Goal: Information Seeking & Learning: Learn about a topic

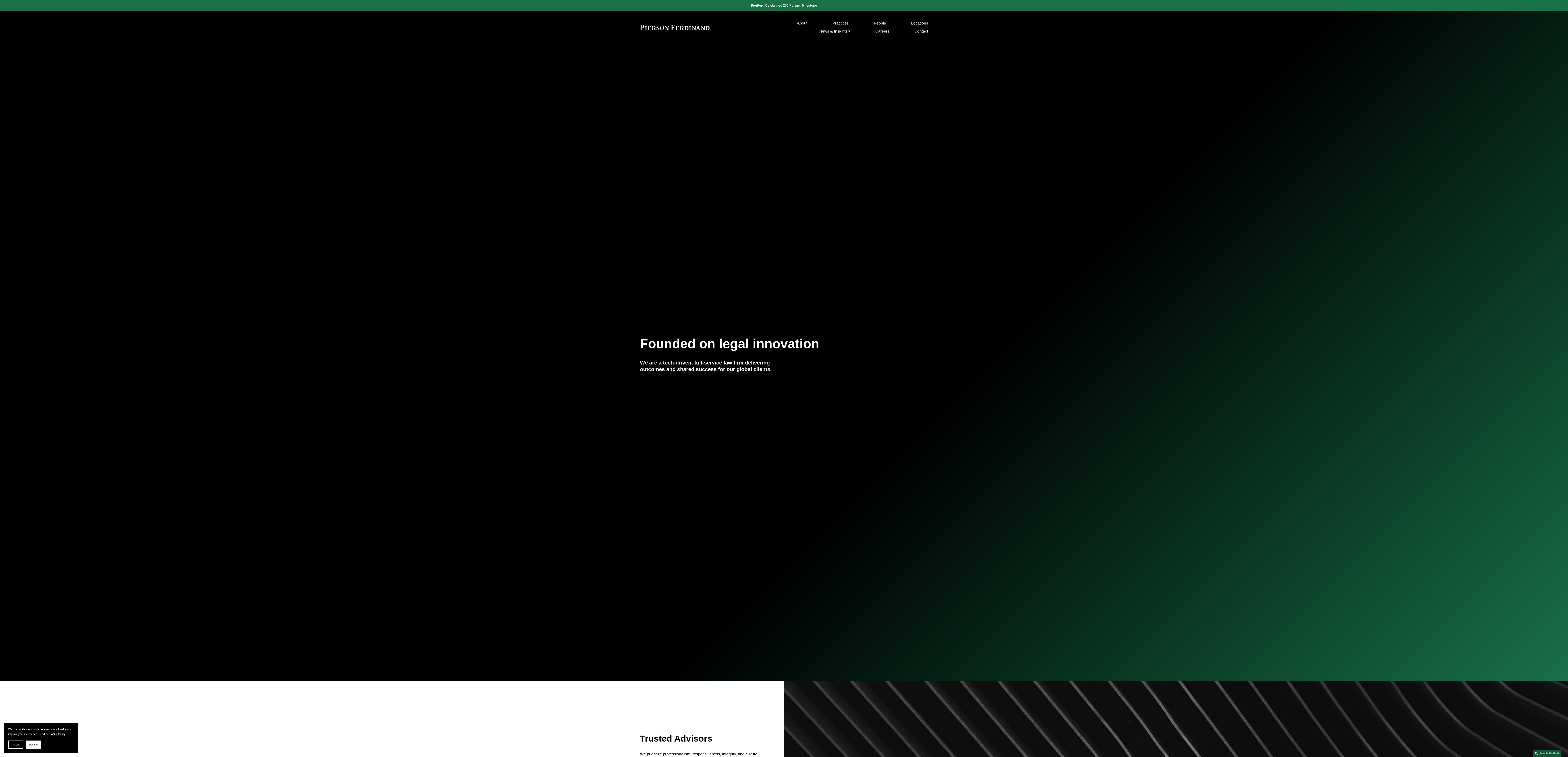
click at [673, 25] on link at bounding box center [674, 27] width 69 height 5
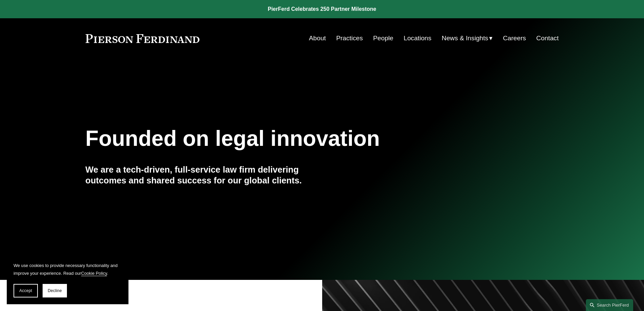
click at [381, 39] on link "People" at bounding box center [383, 38] width 20 height 13
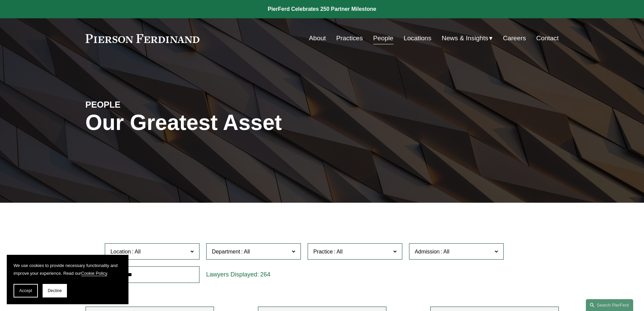
click at [347, 37] on link "Practices" at bounding box center [349, 38] width 27 height 13
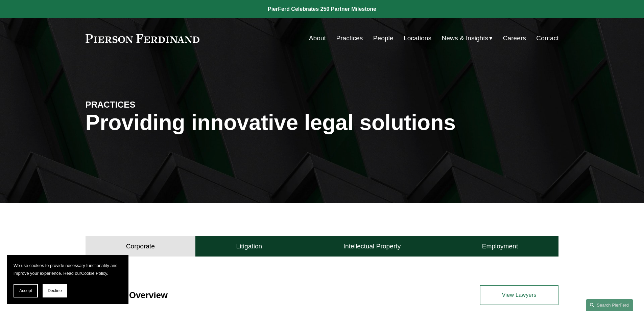
click at [347, 38] on link "Practices" at bounding box center [349, 38] width 27 height 13
click at [371, 244] on h4 "Intellectual Property" at bounding box center [371, 246] width 57 height 8
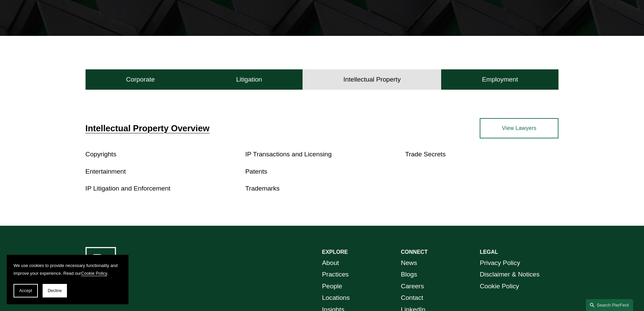
scroll to position [169, 0]
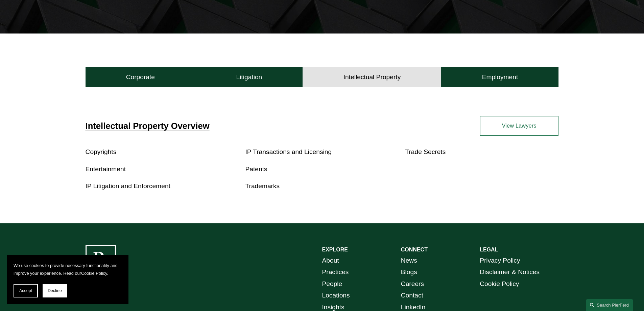
click at [254, 169] on link "Patents" at bounding box center [256, 168] width 22 height 7
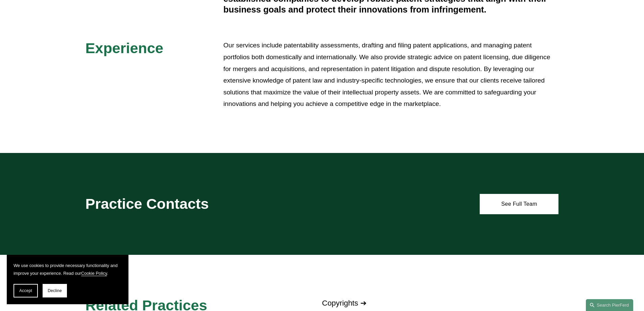
scroll to position [270, 0]
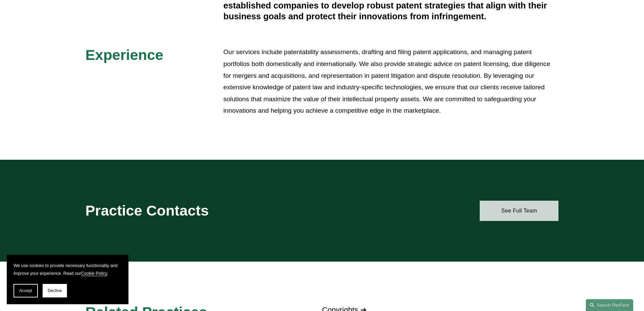
click at [511, 212] on link "See Full Team" at bounding box center [519, 210] width 79 height 20
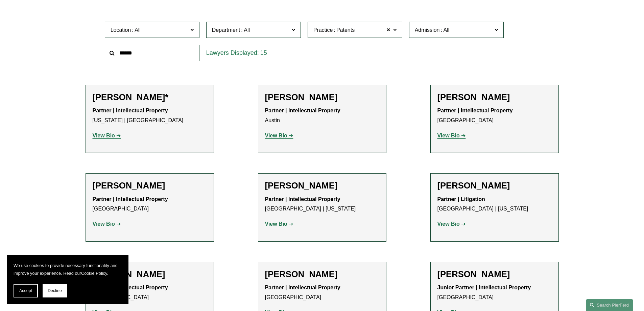
scroll to position [203, 0]
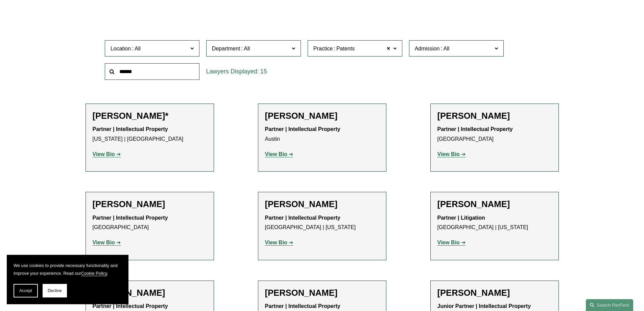
click at [106, 153] on strong "View Bio" at bounding box center [104, 154] width 22 height 6
click at [272, 154] on strong "View Bio" at bounding box center [276, 154] width 22 height 6
click at [450, 154] on strong "View Bio" at bounding box center [448, 154] width 22 height 6
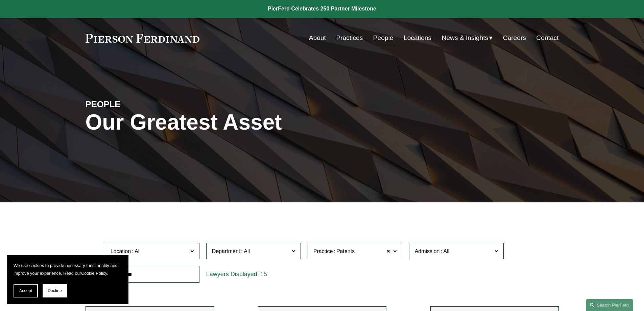
scroll to position [0, 0]
click at [381, 38] on link "People" at bounding box center [383, 38] width 20 height 13
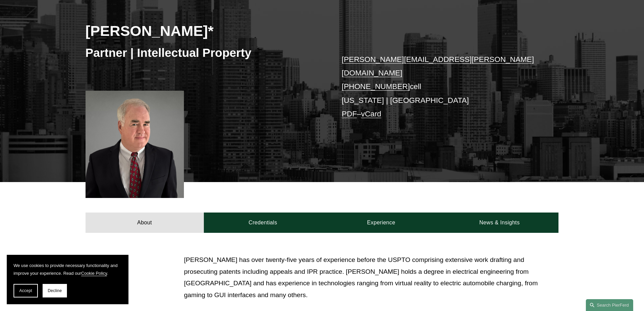
scroll to position [135, 0]
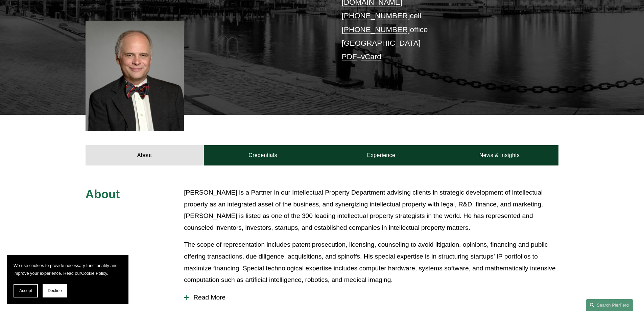
scroll to position [169, 0]
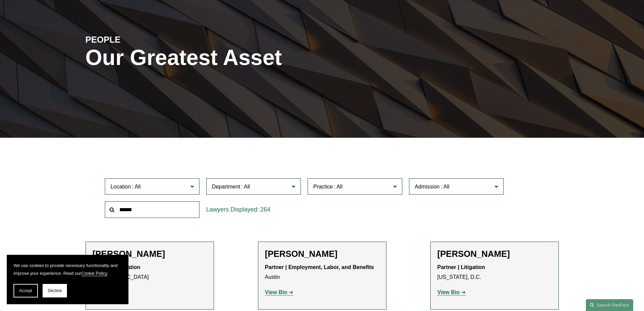
scroll to position [68, 0]
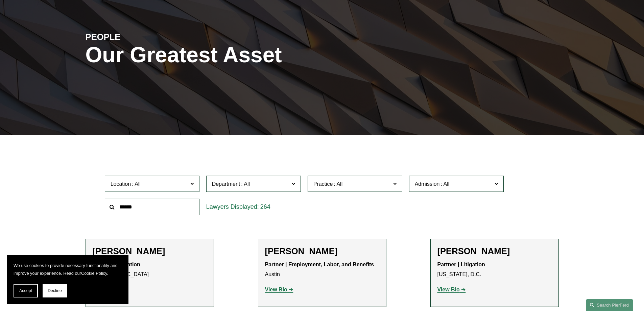
click at [498, 184] on label "Admission" at bounding box center [456, 183] width 95 height 17
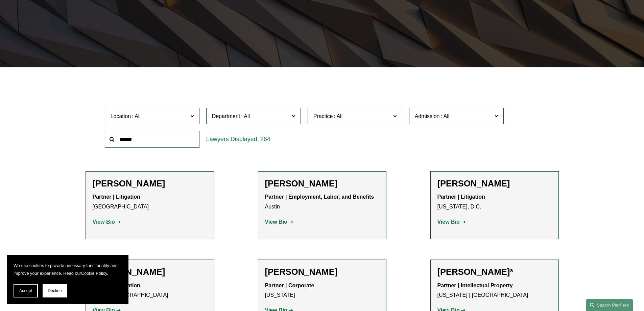
scroll to position [101, 0]
click at [396, 116] on span at bounding box center [394, 115] width 3 height 9
click at [150, 139] on input "text" at bounding box center [152, 139] width 95 height 17
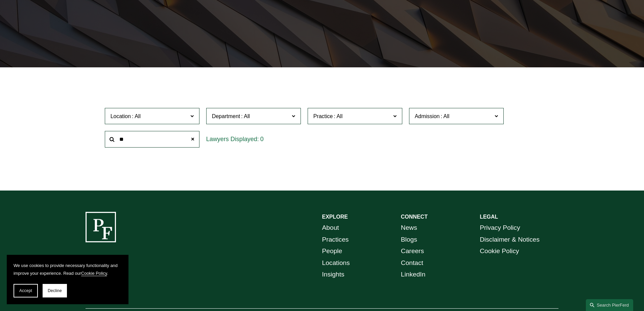
type input "*"
drag, startPoint x: 157, startPoint y: 140, endPoint x: 107, endPoint y: 142, distance: 50.4
click at [107, 142] on input "**********" at bounding box center [152, 139] width 95 height 17
click at [136, 139] on input "*****" at bounding box center [152, 139] width 95 height 17
drag, startPoint x: 136, startPoint y: 139, endPoint x: 118, endPoint y: 140, distance: 18.0
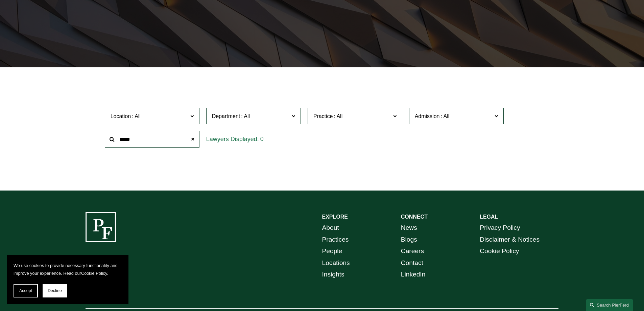
click at [118, 140] on input "*****" at bounding box center [152, 139] width 95 height 17
type input "*"
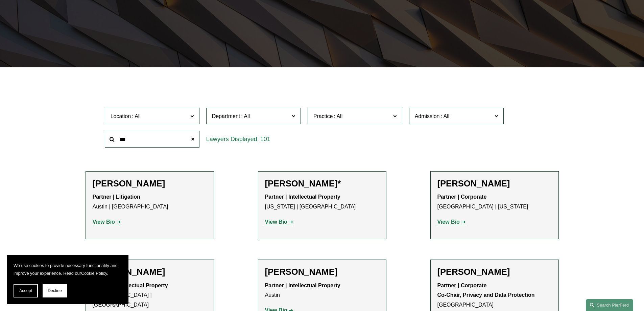
type input "***"
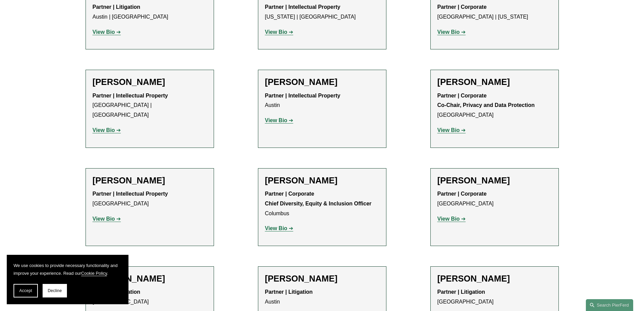
scroll to position [338, 0]
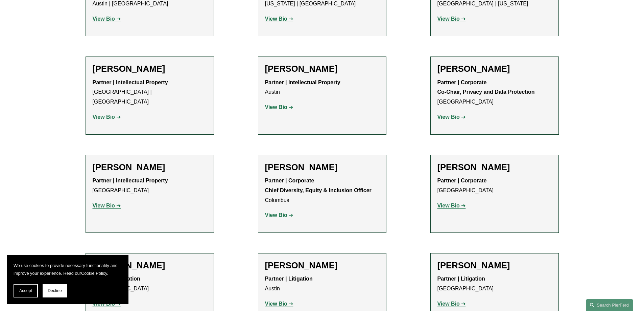
click at [103, 114] on strong "View Bio" at bounding box center [104, 117] width 22 height 6
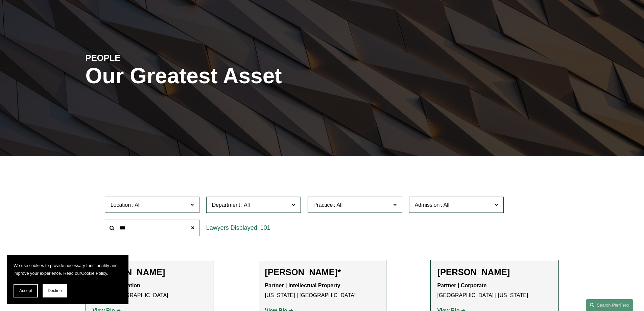
scroll to position [0, 0]
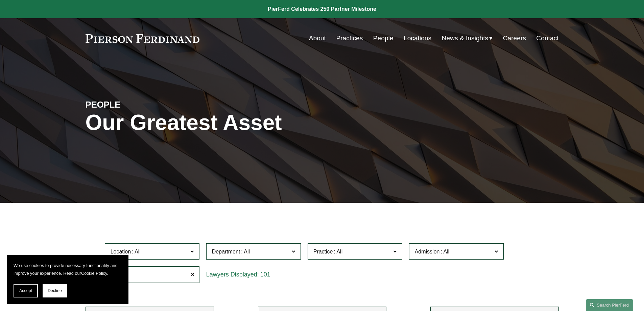
click at [380, 38] on link "People" at bounding box center [383, 38] width 20 height 13
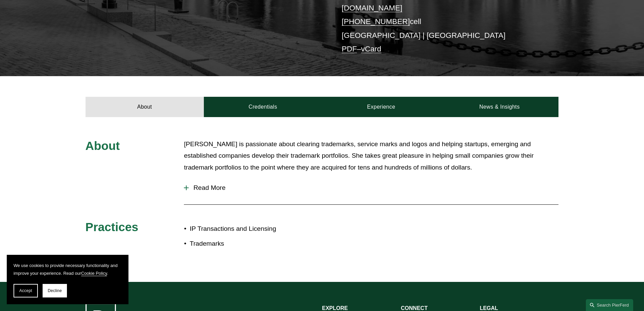
scroll to position [169, 0]
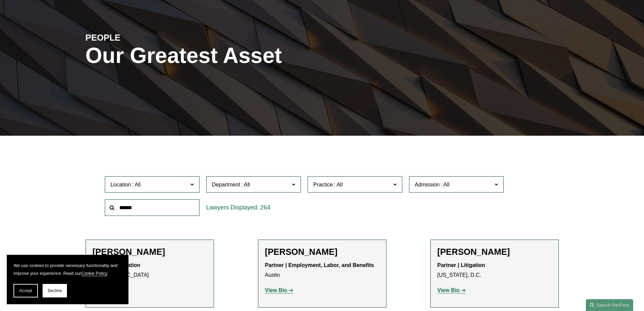
scroll to position [68, 0]
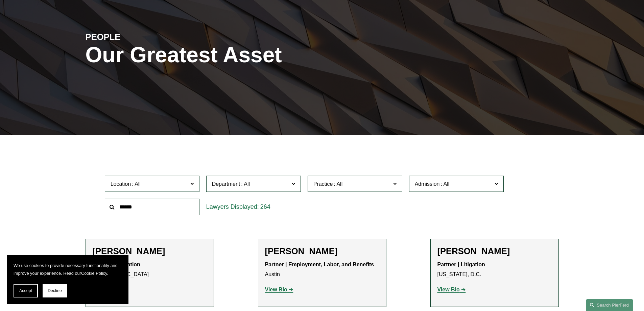
click at [145, 206] on input "text" at bounding box center [152, 206] width 95 height 17
type input "*******"
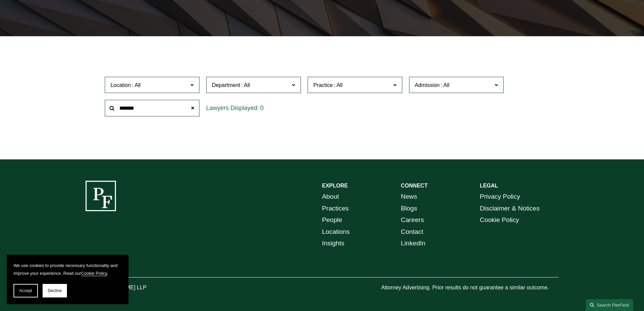
scroll to position [169, 0]
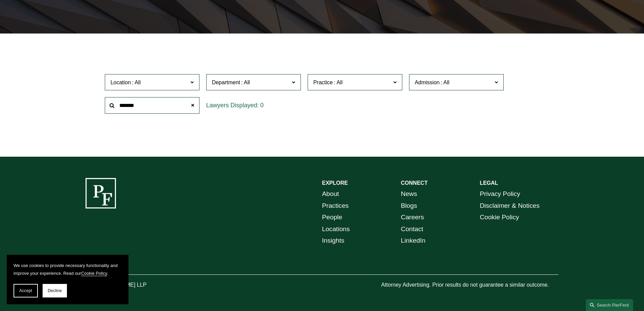
click at [142, 105] on input "*******" at bounding box center [152, 105] width 95 height 17
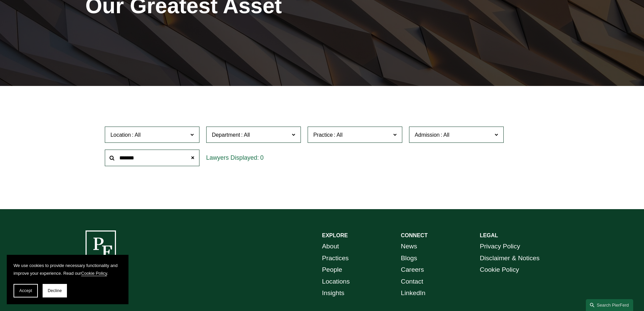
scroll to position [0, 0]
